Goal: Information Seeking & Learning: Check status

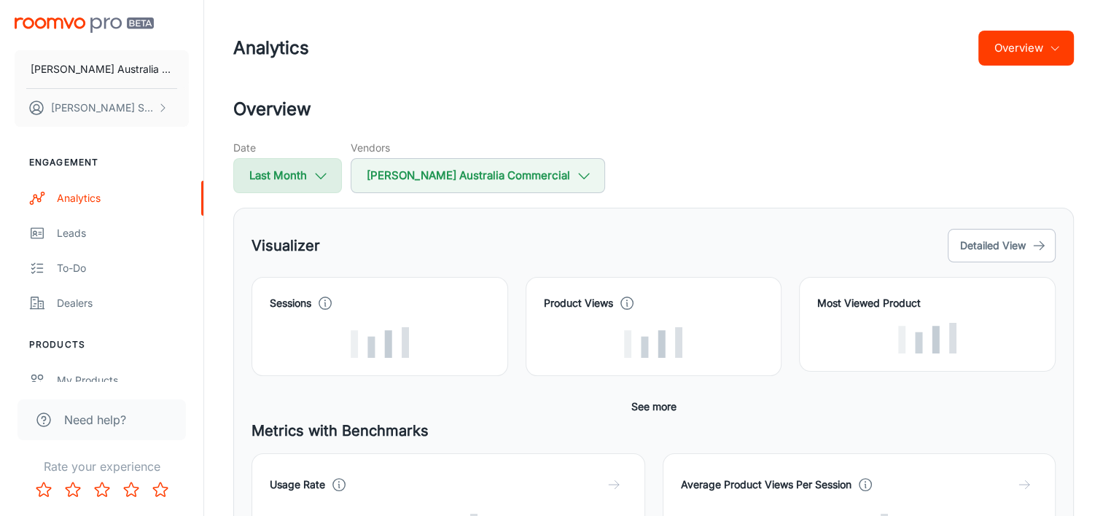
click at [313, 179] on icon "button" at bounding box center [321, 176] width 16 height 16
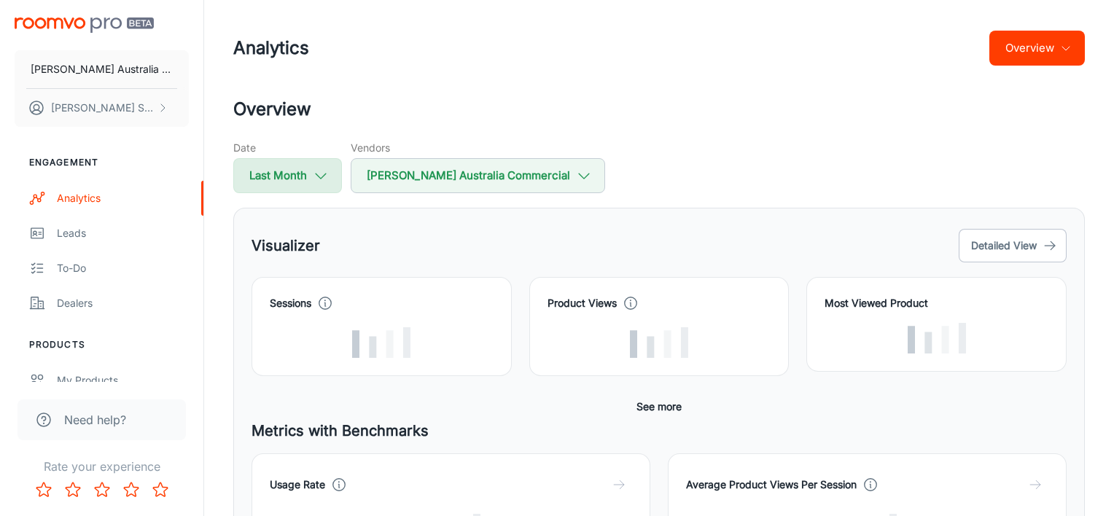
select select "8"
select select "2025"
select select "8"
select select "2025"
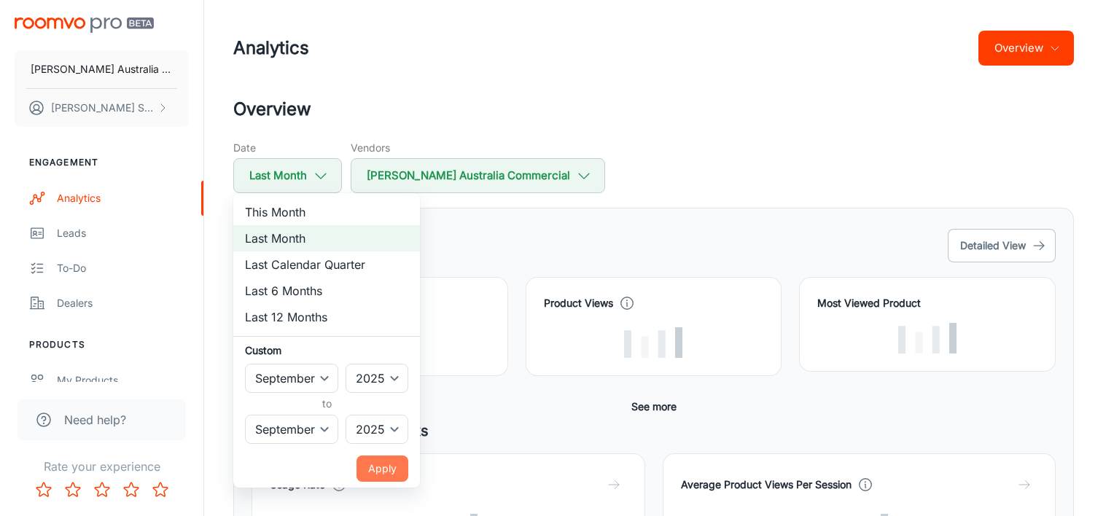
click at [393, 469] on button "Apply" at bounding box center [382, 469] width 52 height 26
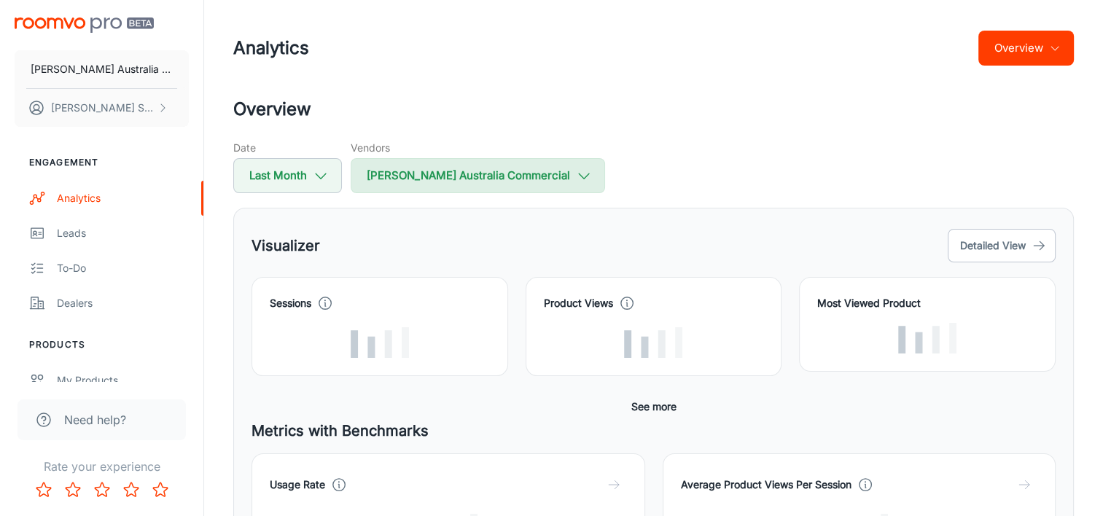
click at [489, 172] on button "[PERSON_NAME] Australia Commercial" at bounding box center [478, 175] width 254 height 35
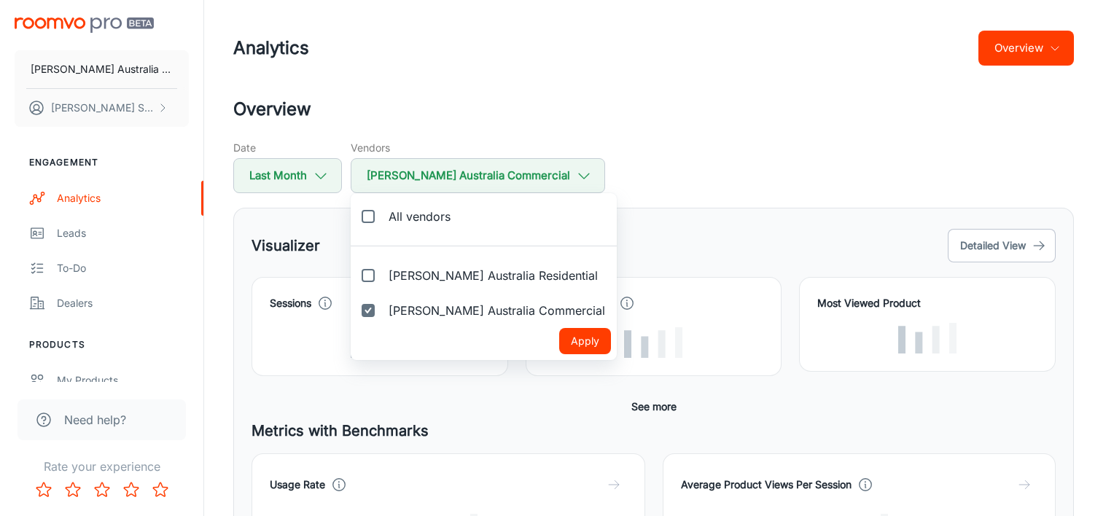
click at [424, 221] on span "All vendors" at bounding box center [420, 216] width 62 height 17
click at [383, 221] on input "All vendors" at bounding box center [368, 216] width 29 height 29
checkbox input "true"
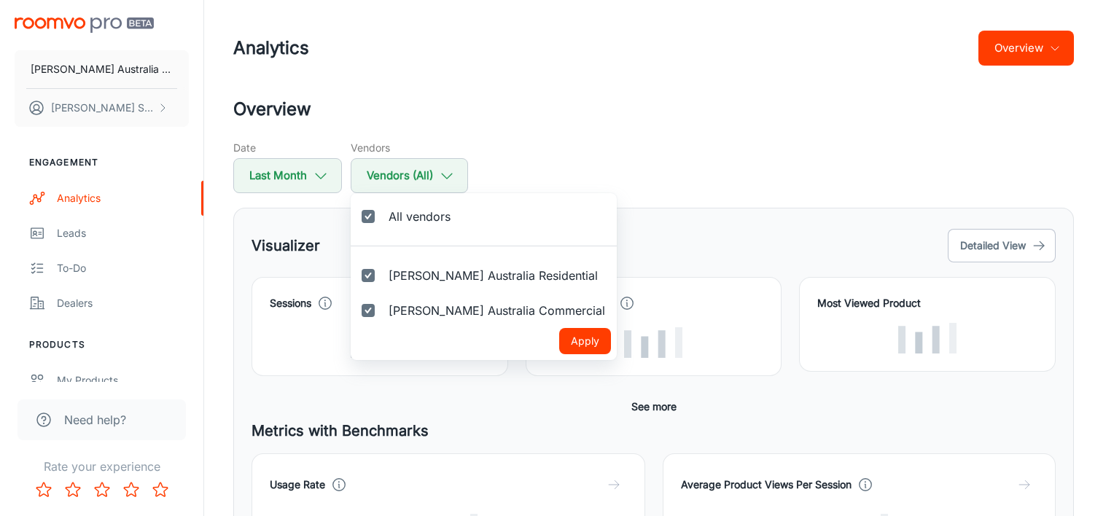
click at [559, 340] on button "Apply" at bounding box center [585, 341] width 52 height 26
checkbox input "true"
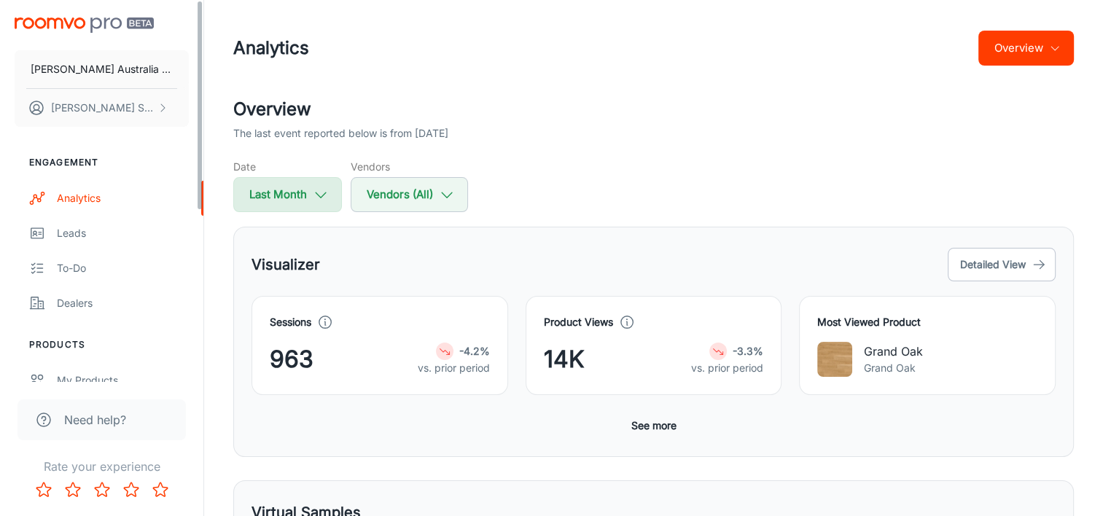
click at [294, 201] on button "Last Month" at bounding box center [287, 194] width 109 height 35
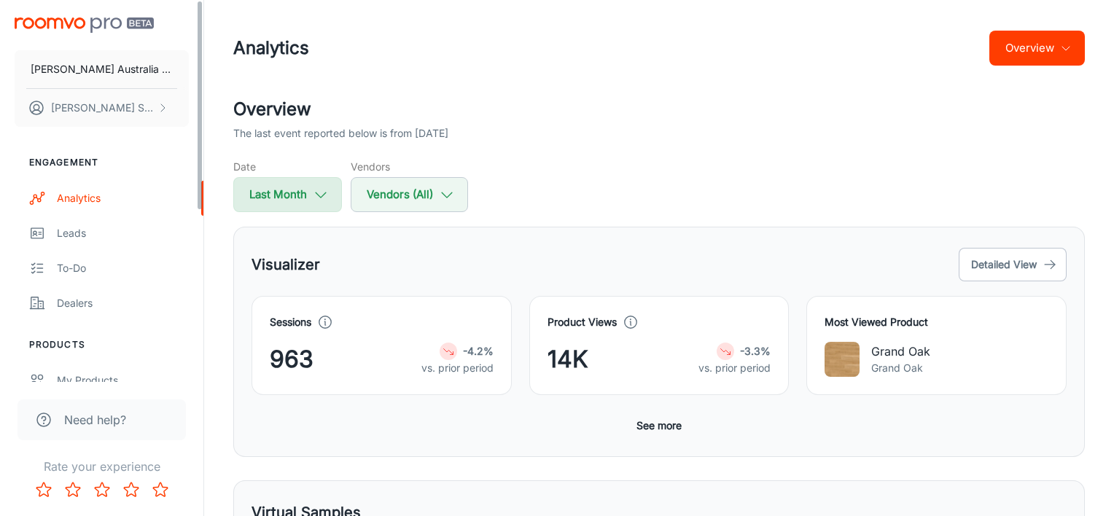
select select "8"
select select "2025"
select select "8"
select select "2025"
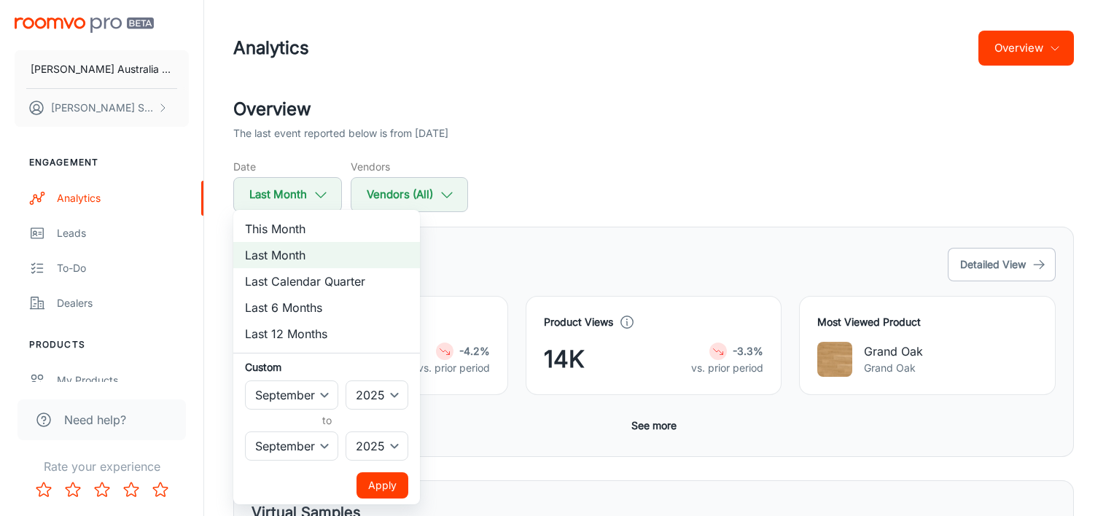
click at [528, 193] on div at bounding box center [557, 258] width 1114 height 516
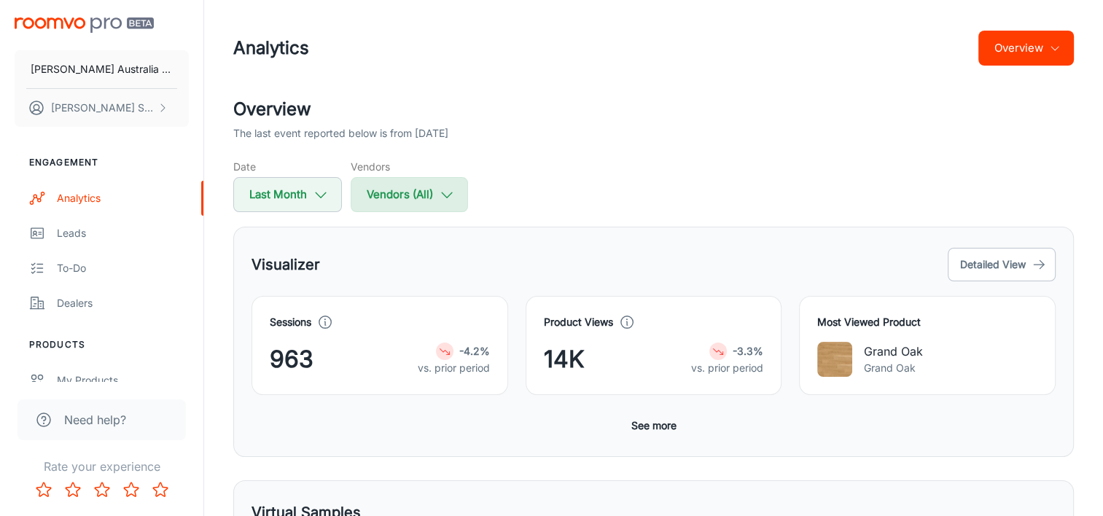
click at [451, 195] on icon "button" at bounding box center [447, 195] width 16 height 16
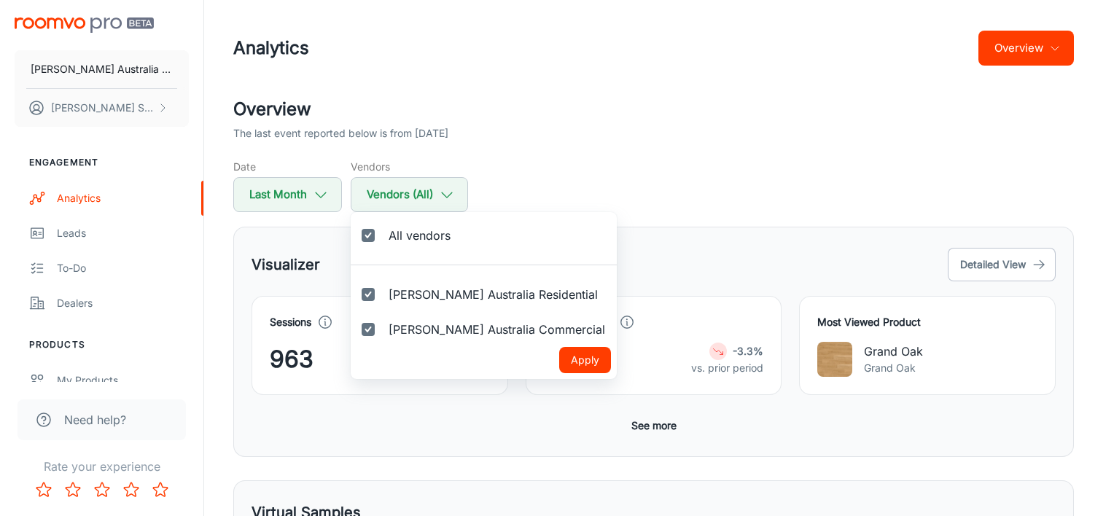
click at [524, 192] on div at bounding box center [557, 258] width 1114 height 516
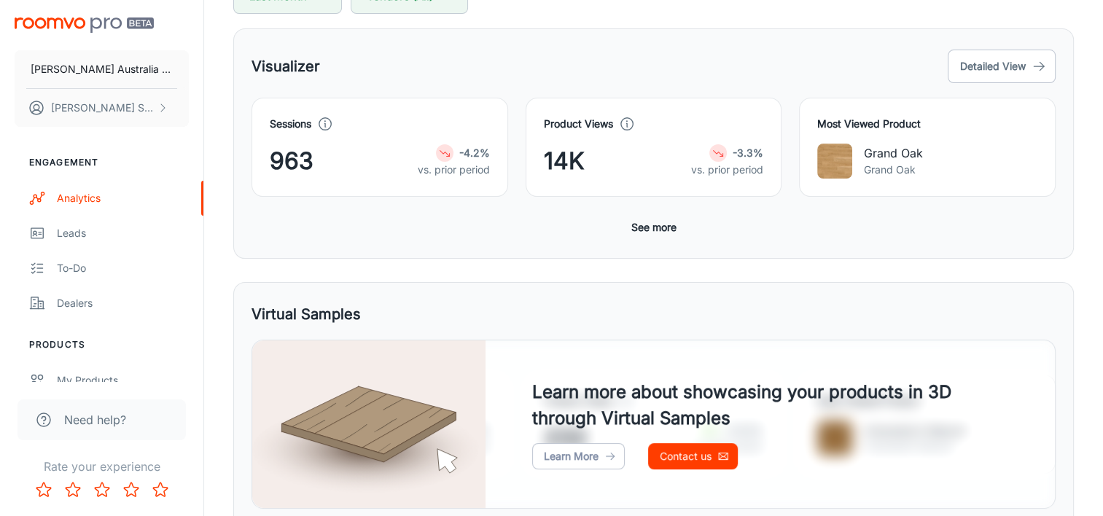
scroll to position [146, 0]
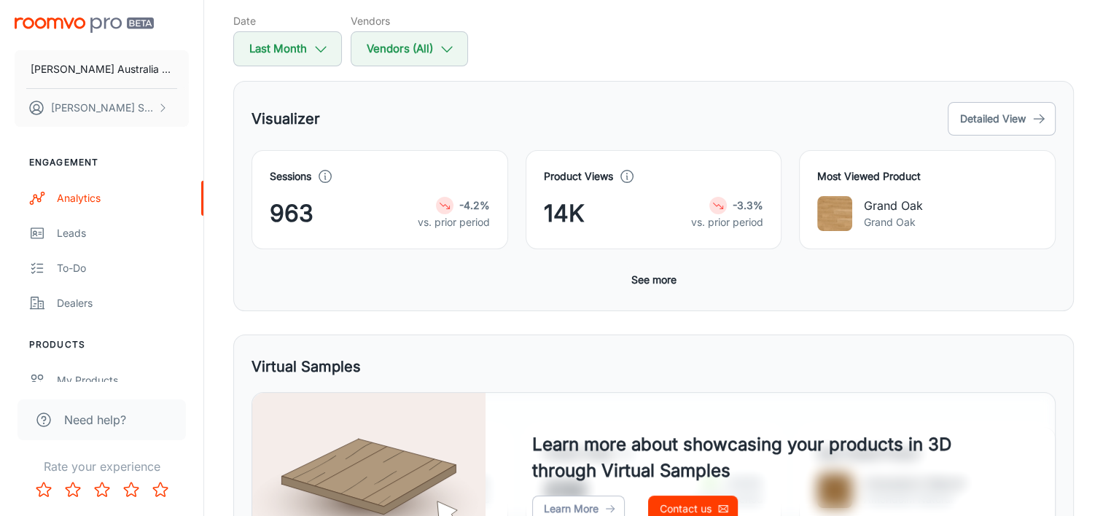
click at [636, 284] on button "See more" at bounding box center [653, 280] width 57 height 26
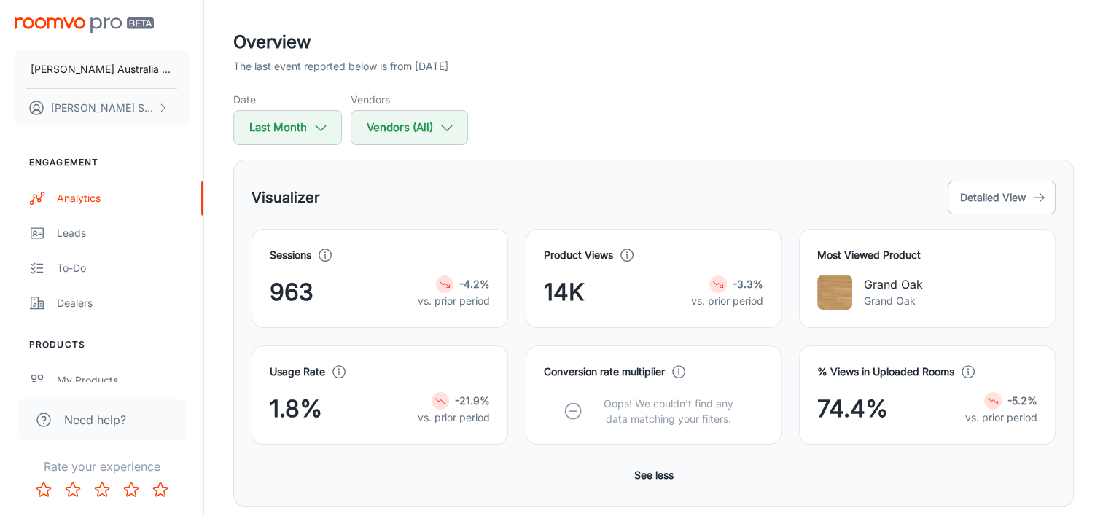
scroll to position [0, 0]
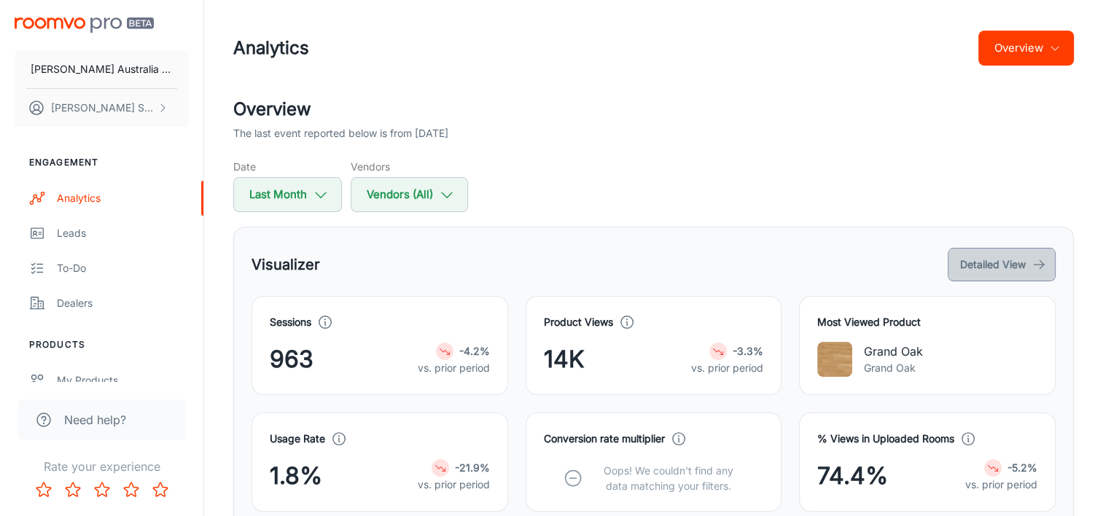
click at [1018, 258] on button "Detailed View" at bounding box center [1002, 265] width 108 height 34
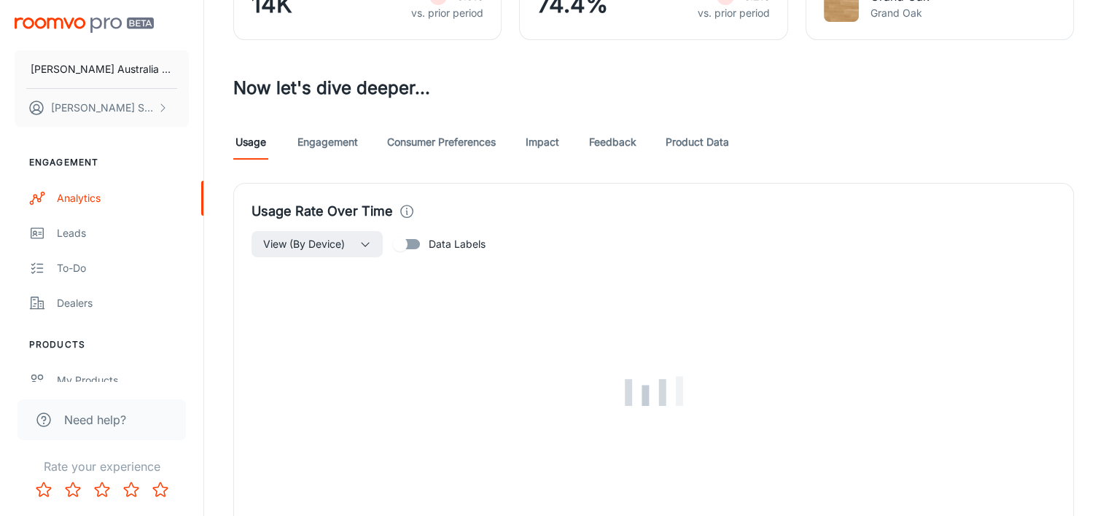
scroll to position [437, 0]
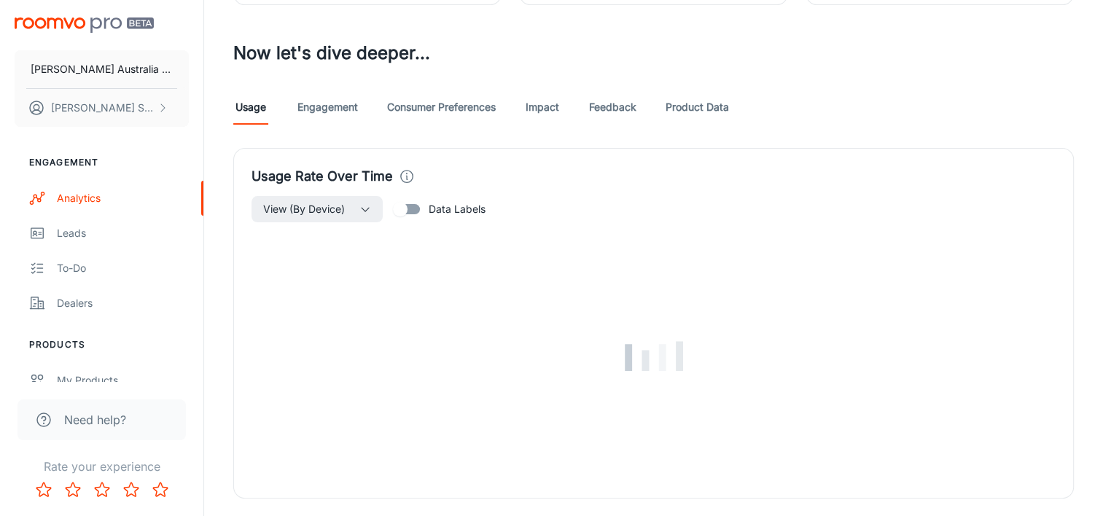
click at [341, 104] on link "Engagement" at bounding box center [327, 107] width 61 height 35
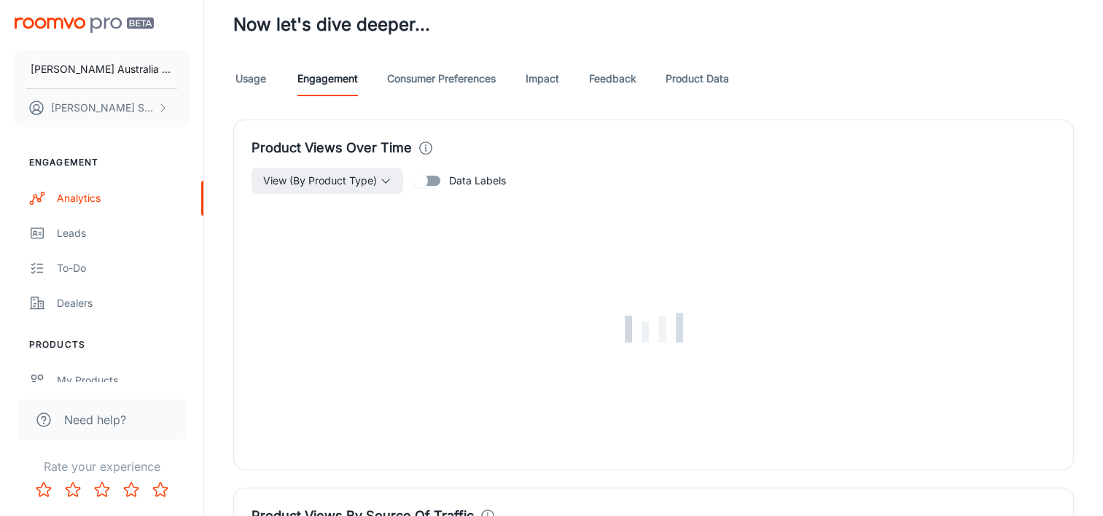
scroll to position [437, 0]
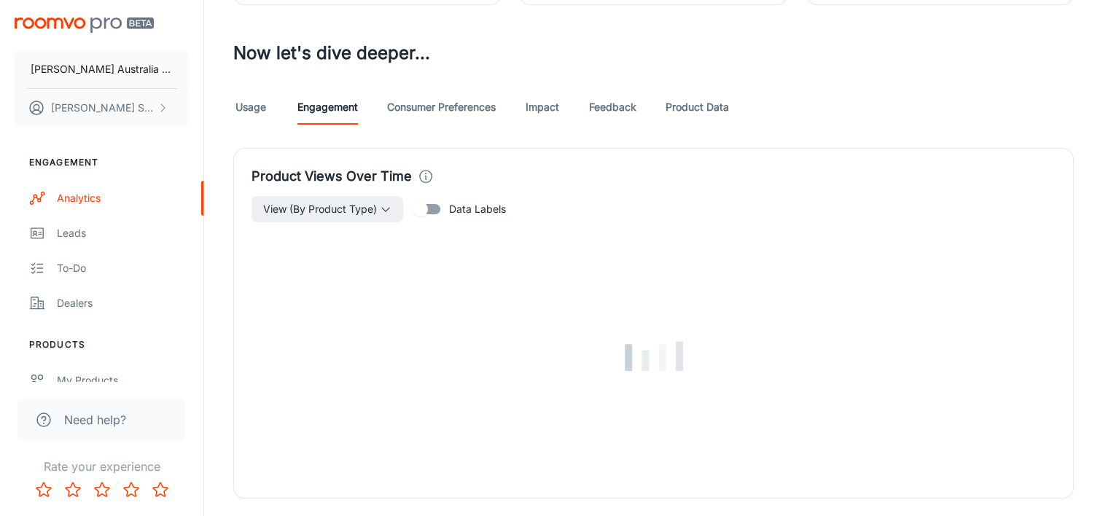
click at [262, 109] on link "Usage" at bounding box center [250, 107] width 35 height 35
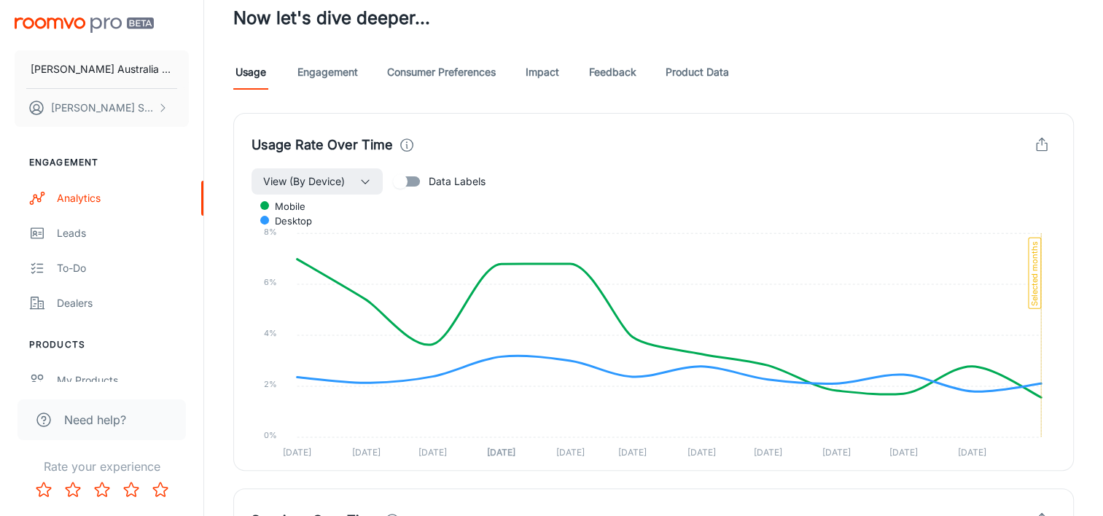
scroll to position [437, 0]
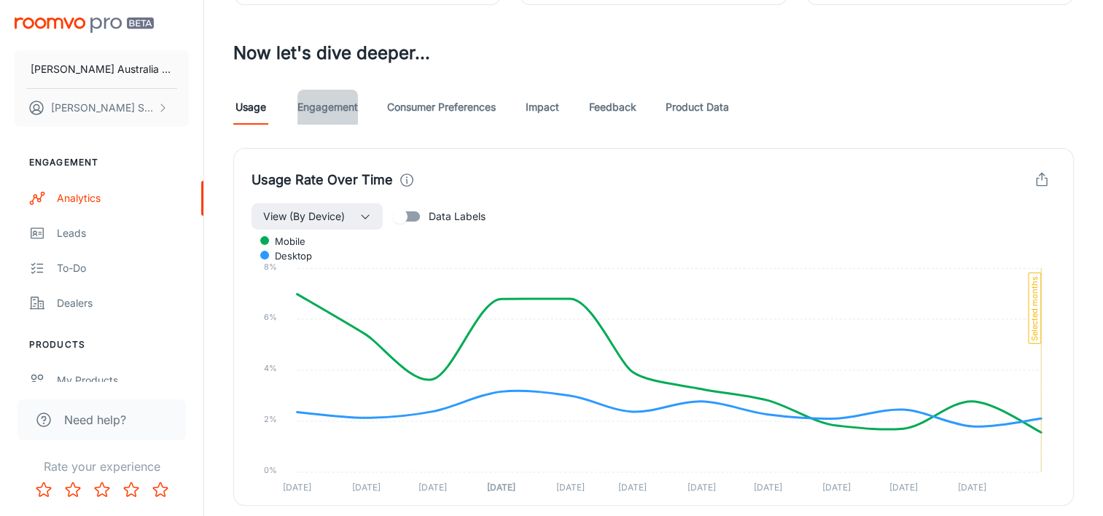
click at [337, 102] on link "Engagement" at bounding box center [327, 107] width 61 height 35
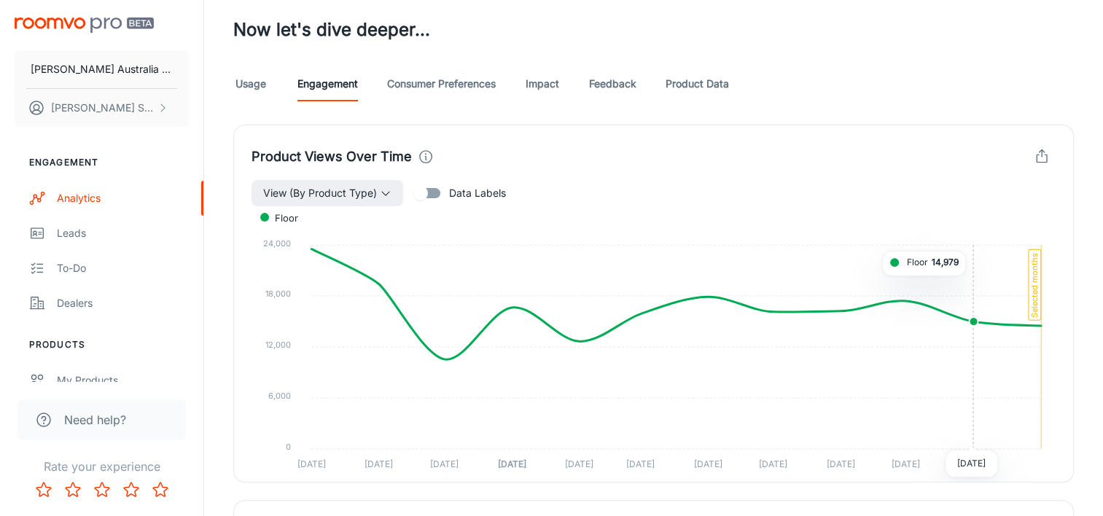
scroll to position [583, 0]
